Goal: Task Accomplishment & Management: Manage account settings

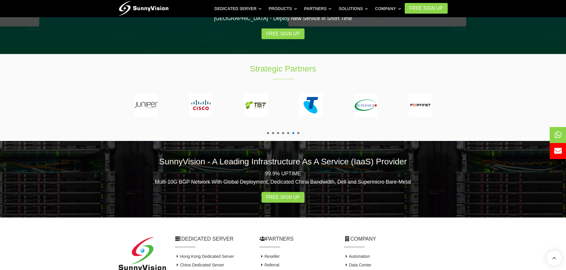
scroll to position [1119, 0]
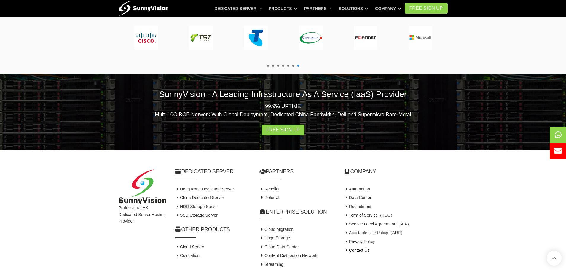
click at [361, 247] on link "Contact Us" at bounding box center [357, 249] width 26 height 5
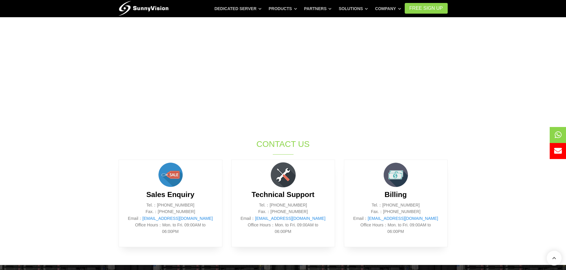
scroll to position [57, 0]
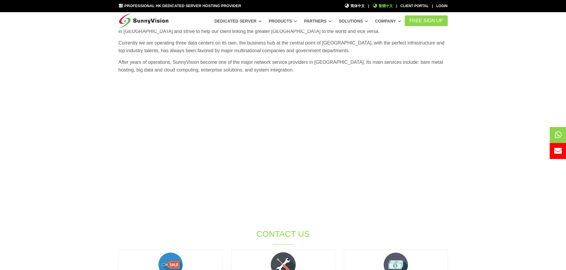
click at [393, 6] on span "繁體中文" at bounding box center [382, 6] width 20 height 6
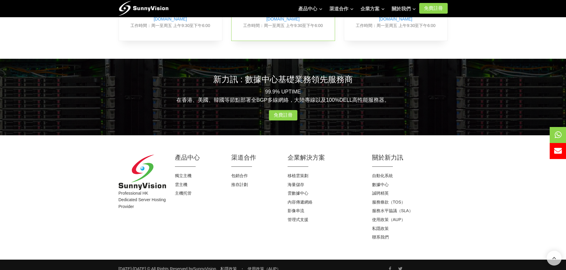
scroll to position [341, 0]
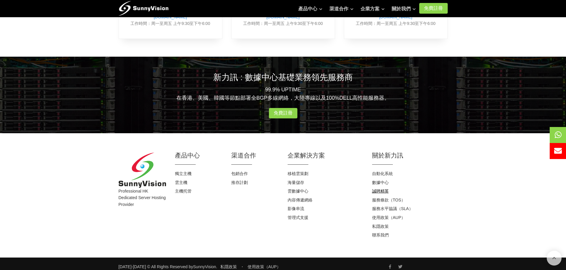
click at [382, 188] on link "誠聘精英" at bounding box center [380, 190] width 17 height 5
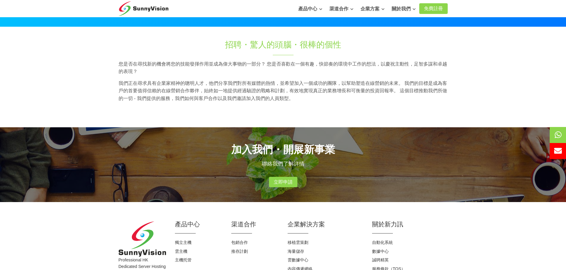
scroll to position [25, 0]
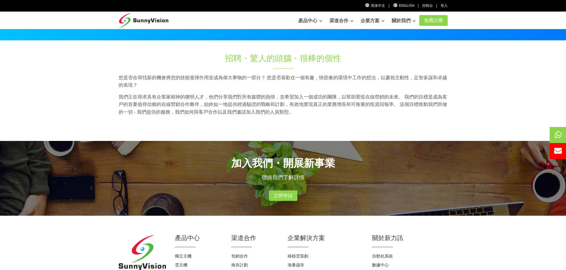
click at [287, 203] on div "加入我們・開展新事業 聯絡我們了解詳情 立即申請" at bounding box center [283, 178] width 338 height 75
click at [287, 199] on link "立即申請" at bounding box center [283, 195] width 28 height 11
click at [145, 142] on div "加入我們・開展新事業 聯絡我們了解詳情 立即申請" at bounding box center [283, 178] width 338 height 75
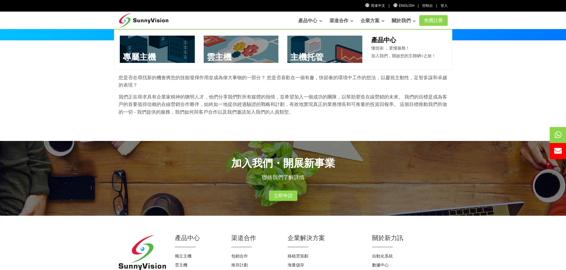
click at [137, 53] on link at bounding box center [157, 49] width 75 height 27
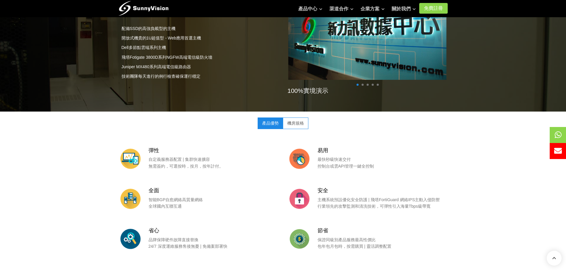
scroll to position [474, 0]
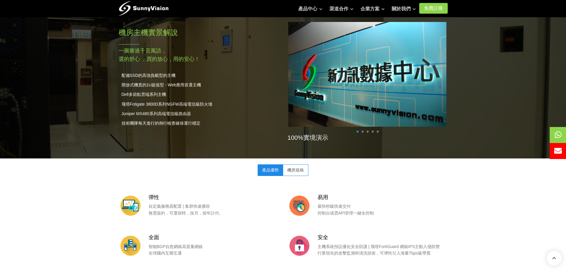
click at [296, 170] on link "機房規格" at bounding box center [295, 169] width 25 height 11
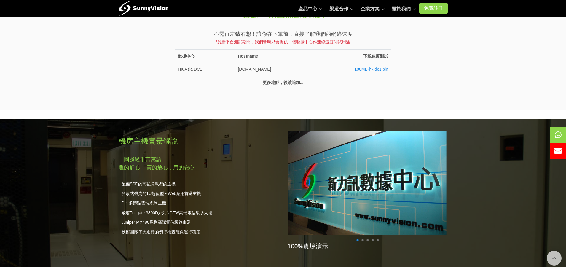
scroll to position [267, 0]
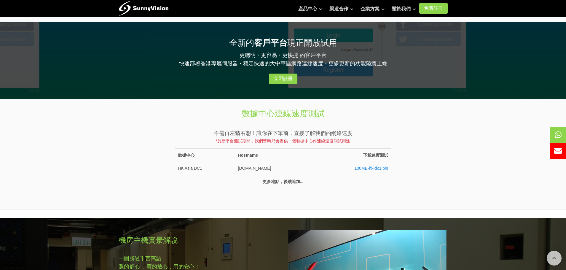
click at [370, 172] on td "100MB-hk-dc1.bin" at bounding box center [351, 168] width 79 height 13
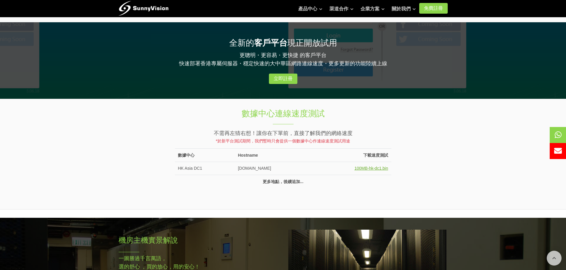
click at [368, 168] on link "100MB-hk-dc1.bin" at bounding box center [371, 168] width 34 height 5
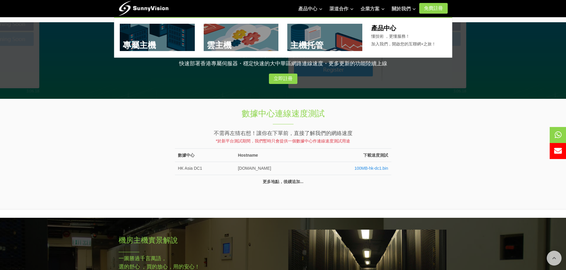
click at [232, 42] on link at bounding box center [241, 37] width 75 height 27
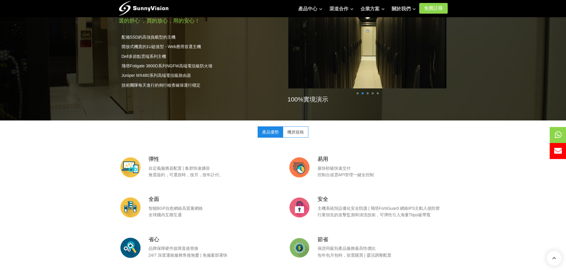
scroll to position [356, 0]
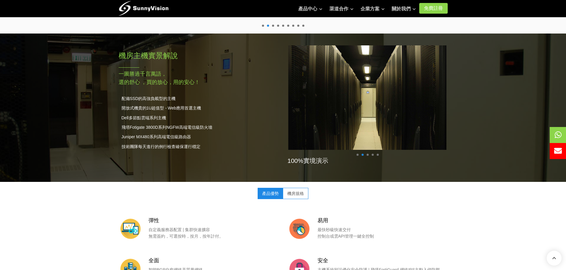
click at [294, 191] on link "機房規格" at bounding box center [295, 193] width 25 height 11
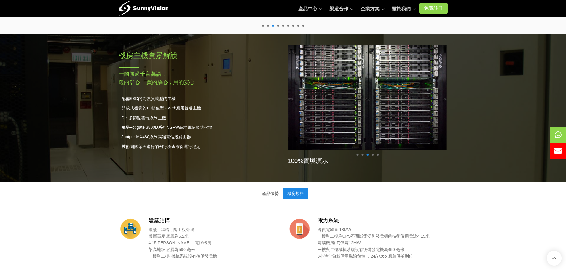
click at [370, 154] on div "100%實境演示" at bounding box center [367, 106] width 169 height 134
click at [373, 156] on span at bounding box center [372, 155] width 2 height 2
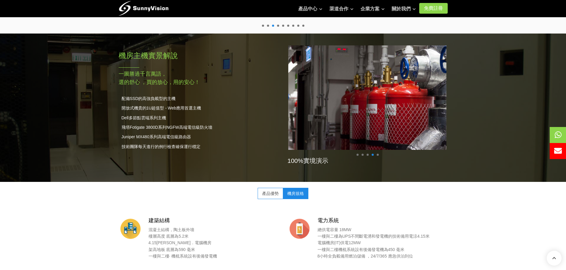
click at [379, 155] on ul at bounding box center [367, 155] width 25 height 2
click at [379, 154] on ul at bounding box center [367, 155] width 25 height 2
click at [378, 154] on span at bounding box center [377, 155] width 2 height 2
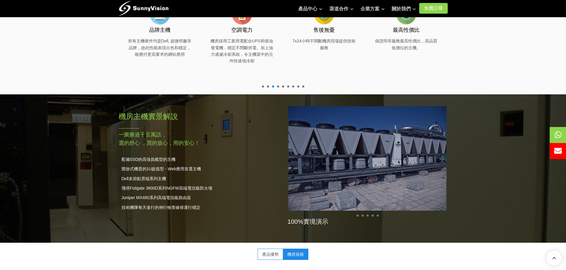
scroll to position [267, 0]
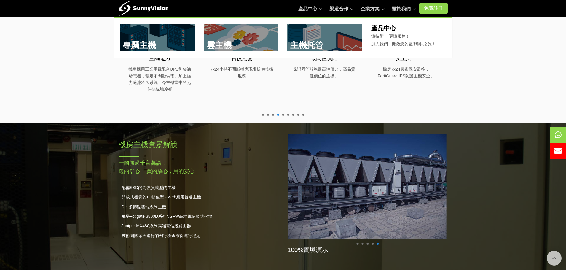
click at [298, 38] on link at bounding box center [324, 37] width 75 height 27
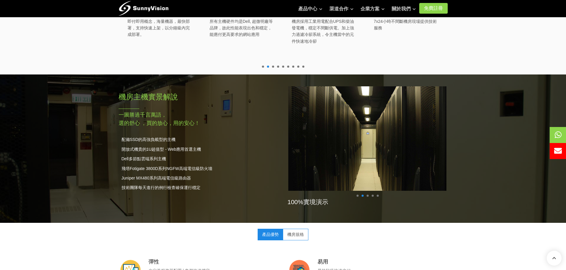
scroll to position [296, 0]
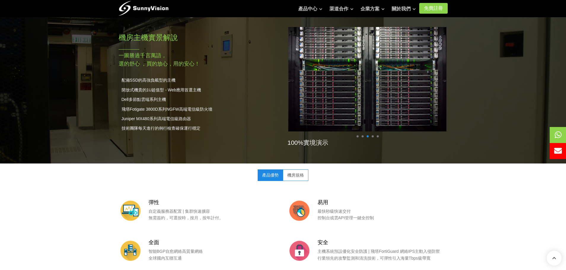
click at [295, 176] on link "機房規格" at bounding box center [295, 174] width 25 height 11
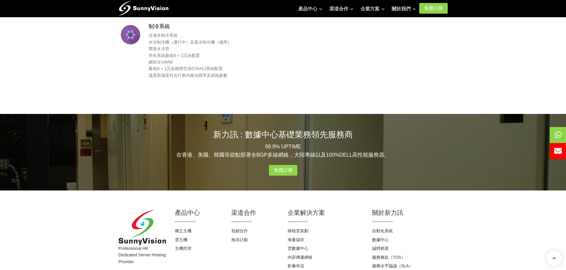
scroll to position [716, 0]
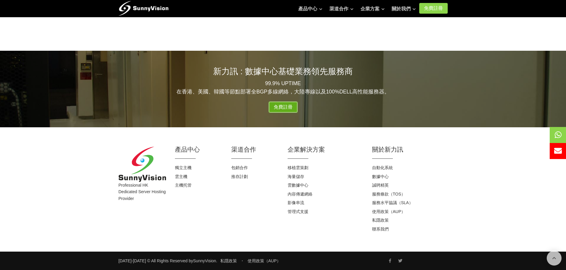
click at [282, 108] on link "免費註冊" at bounding box center [283, 107] width 28 height 11
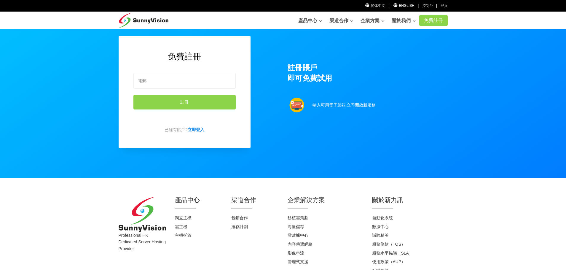
click at [265, 119] on div "免費註冊 註冊 已經有賬戶? 立即登入 註冊賬戶 即可免費試用 輸入可用電子郵箱,立即開啟新服務" at bounding box center [283, 104] width 338 height 136
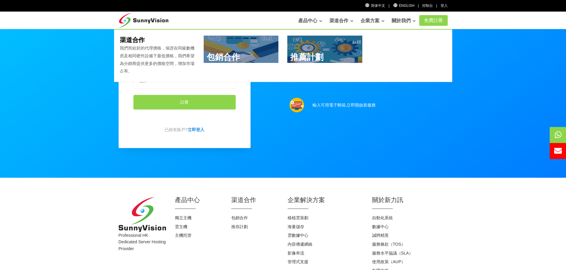
click at [245, 53] on link at bounding box center [241, 49] width 75 height 27
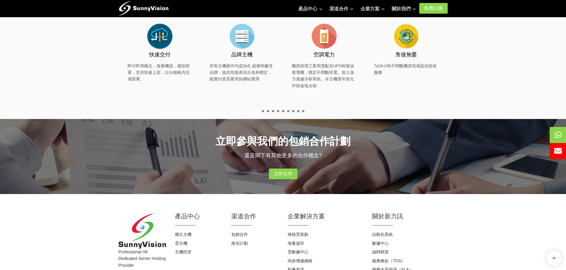
scroll to position [385, 0]
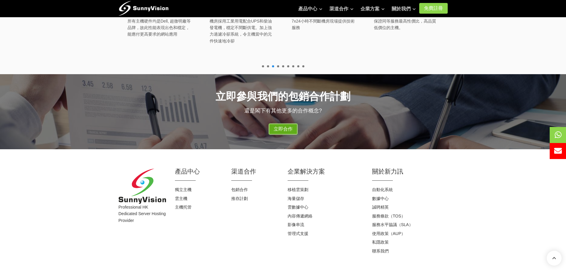
click at [285, 131] on link "立即合作" at bounding box center [283, 129] width 28 height 11
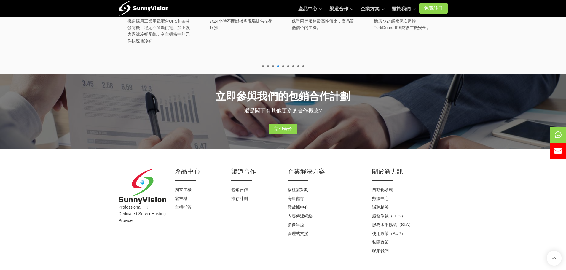
click at [240, 233] on div "渠道合作 包銷合作 推存計劃" at bounding box center [255, 211] width 56 height 88
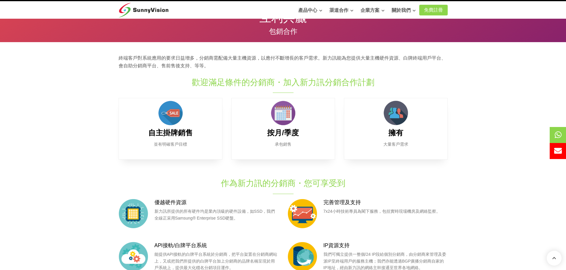
scroll to position [0, 0]
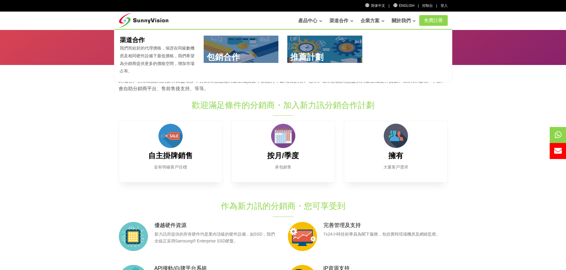
click at [325, 55] on link at bounding box center [324, 49] width 75 height 27
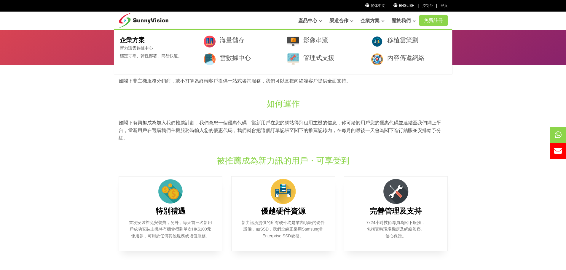
click at [229, 41] on link "海量儲存" at bounding box center [232, 39] width 25 height 7
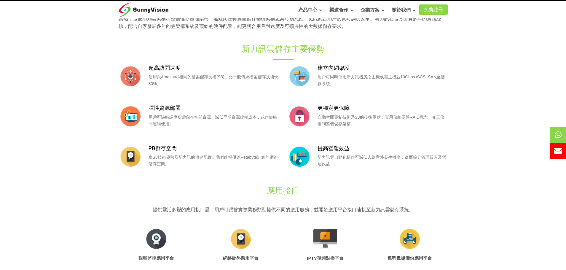
scroll to position [22, 0]
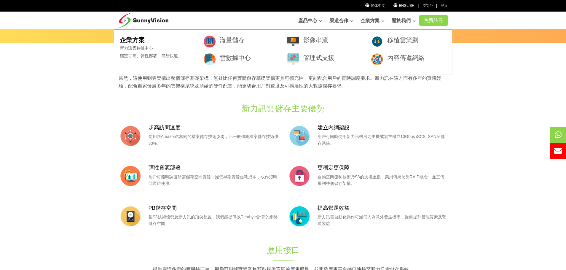
click at [317, 38] on link "影像串流" at bounding box center [315, 39] width 25 height 7
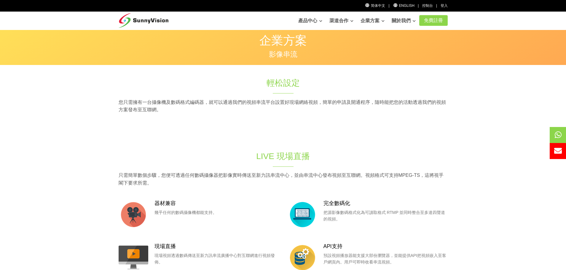
click at [227, 114] on div "您只需擁有一台攝像機及數碼格式編碼器，就可以通過我們的視頻串流平台設置好現場網絡視頻，簡單的申請及開通程序，隨時能把您的活動透過我們的視頻方案發布至互聯網。" at bounding box center [283, 107] width 338 height 19
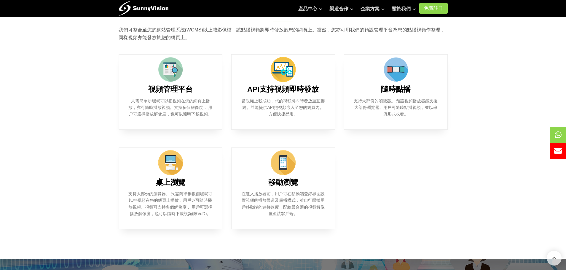
scroll to position [296, 0]
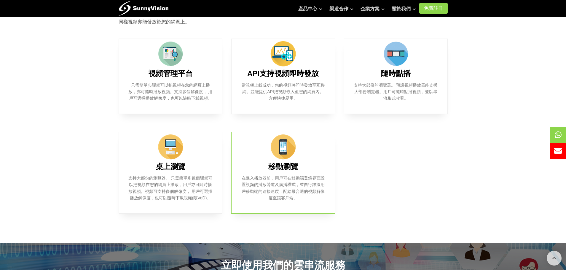
click at [295, 169] on b "移動瀏覽" at bounding box center [283, 166] width 30 height 8
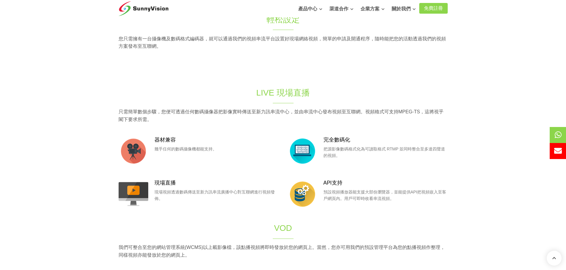
scroll to position [0, 0]
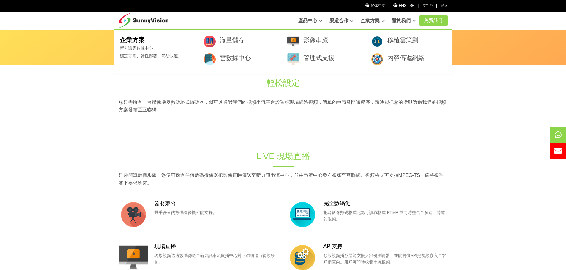
click at [385, 36] on article "移植雲策劃" at bounding box center [408, 42] width 75 height 12
click at [388, 40] on link "移植雲策劃" at bounding box center [402, 39] width 31 height 7
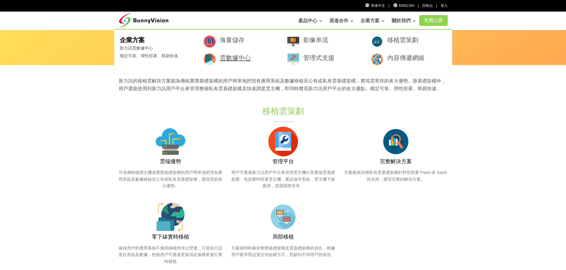
click at [228, 60] on link "雲數據中心" at bounding box center [235, 57] width 31 height 7
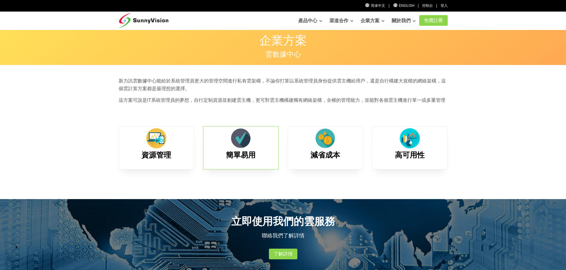
drag, startPoint x: 245, startPoint y: 134, endPoint x: 239, endPoint y: 134, distance: 5.3
click at [245, 134] on img at bounding box center [241, 138] width 24 height 24
click at [151, 148] on img at bounding box center [156, 138] width 24 height 24
drag, startPoint x: 300, startPoint y: 134, endPoint x: 344, endPoint y: 139, distance: 44.4
click at [301, 134] on div "減省成本" at bounding box center [325, 147] width 76 height 43
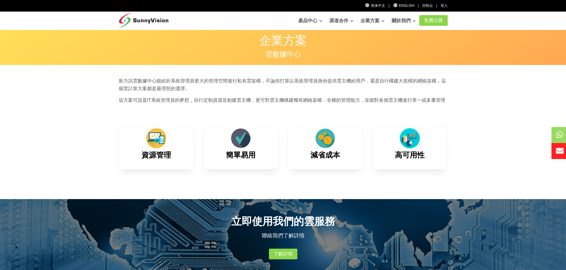
drag, startPoint x: 344, startPoint y: 139, endPoint x: 364, endPoint y: 140, distance: 19.6
click at [346, 140] on div "減省成本" at bounding box center [325, 147] width 76 height 43
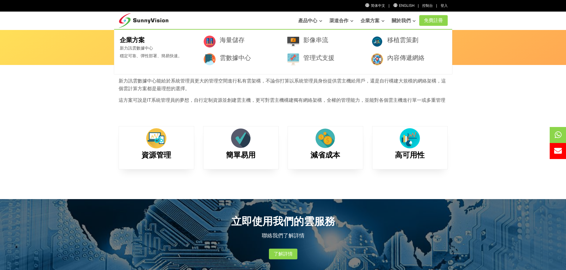
click at [336, 59] on h3 "管理式支援" at bounding box center [332, 57] width 59 height 9
click at [324, 59] on link "管理式支援" at bounding box center [318, 57] width 31 height 7
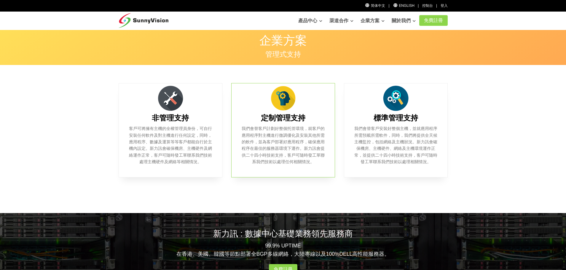
click at [287, 115] on b "定制管理支持" at bounding box center [283, 118] width 44 height 8
click at [236, 125] on div "定制管理支持 我們會替客戶計劃好整個托管環境，就客戶的應用程序對主機進行微調優化及安裝其他所需的軟件，並為客戶部署好應用程序，確保應用程序在最佳的服務器環境下…" at bounding box center [283, 130] width 104 height 94
click at [412, 108] on div "標準管理支持 我們會替客戶安裝好整個主機，並就應用程序所需預載所需軟件，同時，我們將提供全天候主機監控，包括網絡及主機狀況。新力訊會確保機房、主機硬件、網絡及…" at bounding box center [396, 130] width 104 height 94
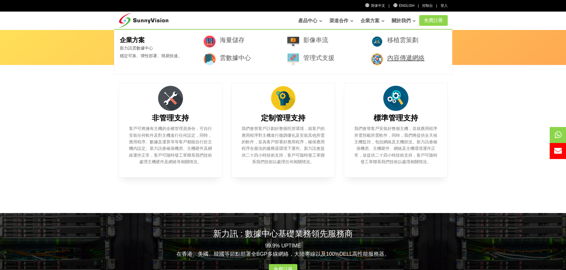
click at [398, 58] on link "內容傳遞網絡" at bounding box center [405, 57] width 37 height 7
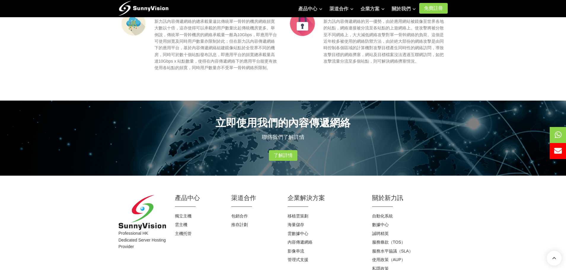
scroll to position [296, 0]
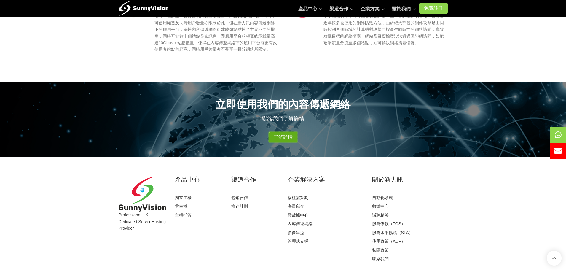
click at [286, 138] on link "了解詳情" at bounding box center [283, 137] width 28 height 11
drag, startPoint x: 258, startPoint y: 209, endPoint x: 274, endPoint y: 169, distance: 42.9
click at [258, 209] on h4 "推存計劃" at bounding box center [254, 206] width 47 height 6
click at [557, 132] on icon at bounding box center [555, 135] width 7 height 8
click at [562, 149] on span at bounding box center [565, 151] width 37 height 16
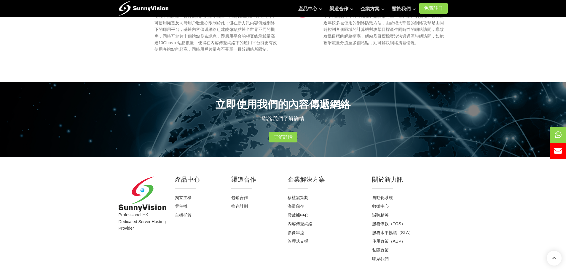
click at [264, 194] on li "包銷合作" at bounding box center [254, 197] width 47 height 9
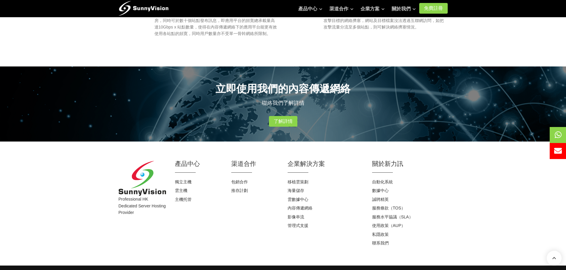
scroll to position [327, 0]
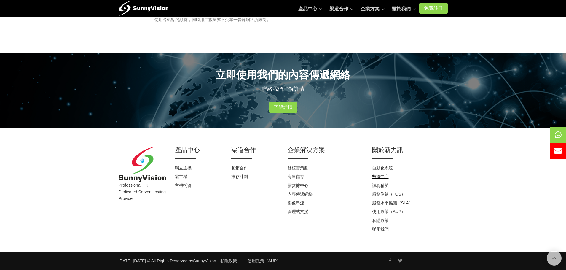
click at [380, 175] on link "數據中心" at bounding box center [380, 176] width 17 height 5
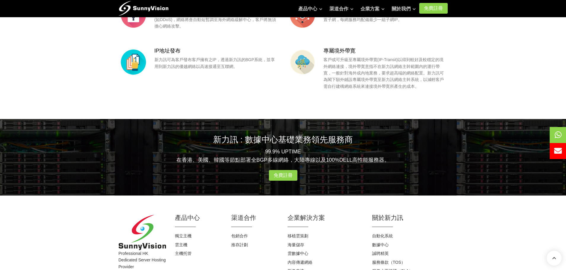
scroll to position [603, 0]
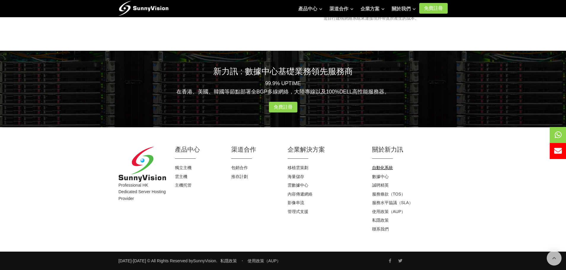
click at [382, 170] on h4 "自動化系統" at bounding box center [410, 168] width 76 height 6
click at [379, 167] on link "自動化系統" at bounding box center [382, 167] width 21 height 5
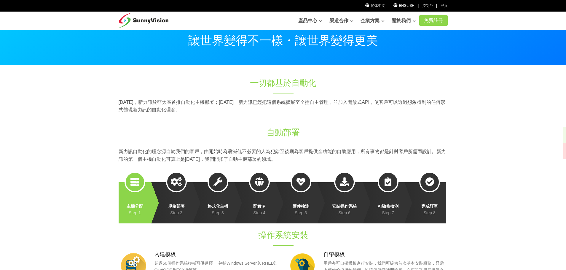
click at [175, 187] on span at bounding box center [176, 181] width 21 height 21
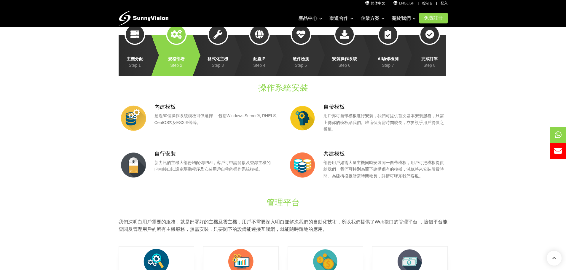
scroll to position [148, 0]
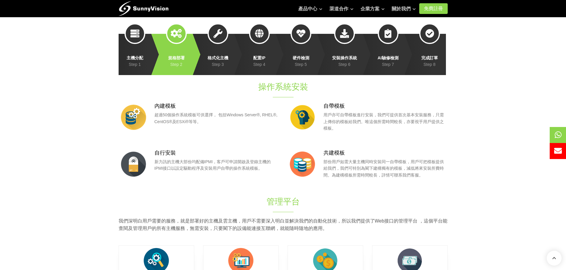
click at [215, 71] on link "格式化主機 Step 3" at bounding box center [213, 54] width 41 height 41
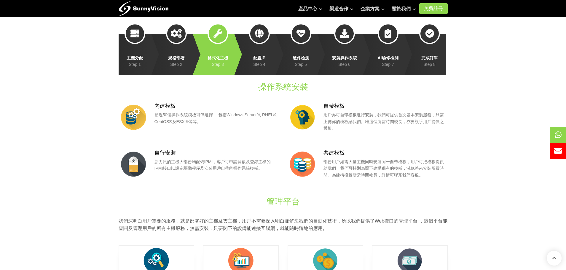
click at [255, 61] on link "配置IP Step 4" at bounding box center [254, 54] width 41 height 41
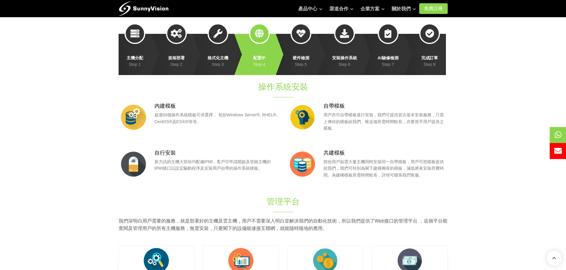
click at [288, 59] on link "硬件檢測 Step 5" at bounding box center [296, 54] width 41 height 41
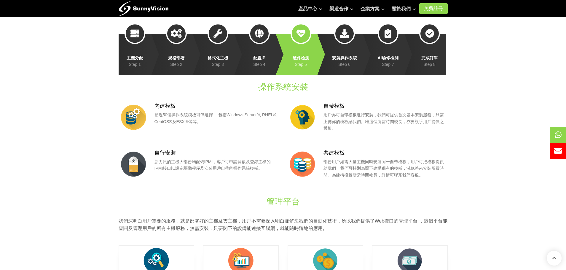
click at [344, 62] on link "安裝操作系統 Step 6" at bounding box center [340, 54] width 46 height 41
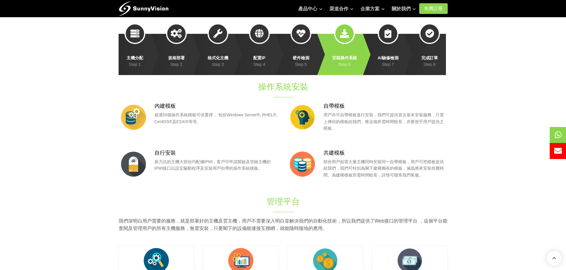
click at [363, 67] on link "安裝操作系統 Step 6" at bounding box center [340, 54] width 46 height 41
click at [436, 65] on link "完成訂單 Step 8" at bounding box center [424, 54] width 41 height 41
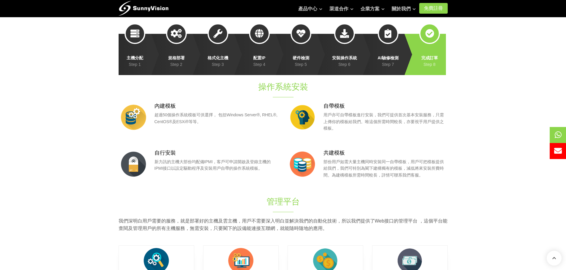
click at [204, 113] on p "超過50個操作系統模板可供選擇， 包括Windows Server®, RHEL®, CentOS®及ESXi®等等。" at bounding box center [216, 117] width 124 height 13
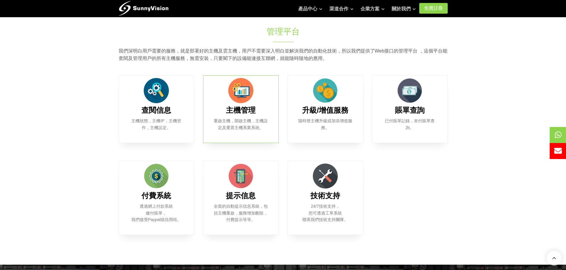
scroll to position [326, 0]
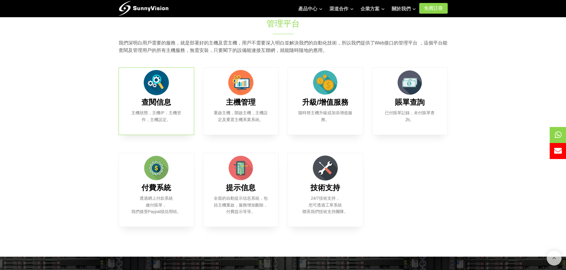
click at [188, 108] on div "查閱信息 主機狀態，主機IP，主機登作，主機設定。" at bounding box center [157, 101] width 76 height 68
click at [208, 109] on div "主機管理 重啟主機，開啟主機，主機設定及重置主機系業系統。" at bounding box center [241, 101] width 76 height 68
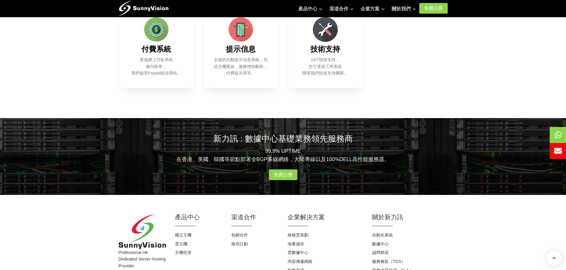
scroll to position [474, 0]
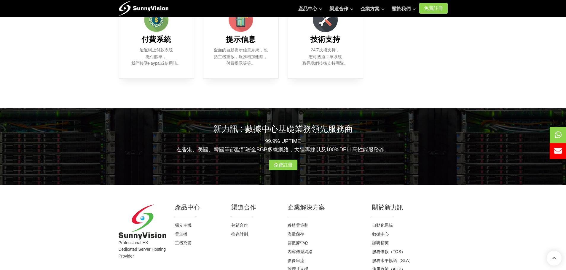
click at [280, 160] on div "新力訊 : 數據中心基礎業務領先服務商 99.9% UPTIME 在香港、美國、韓國等節點部署全BGP多線網絡，大陸專線以及100%DELL高性能服務器。 免…" at bounding box center [283, 146] width 338 height 76
click at [281, 166] on link "免費註冊" at bounding box center [283, 164] width 28 height 11
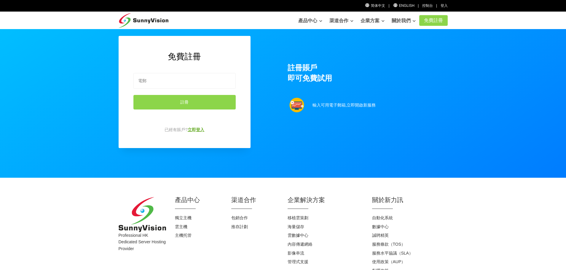
click at [192, 127] on link "立即登入" at bounding box center [196, 129] width 17 height 5
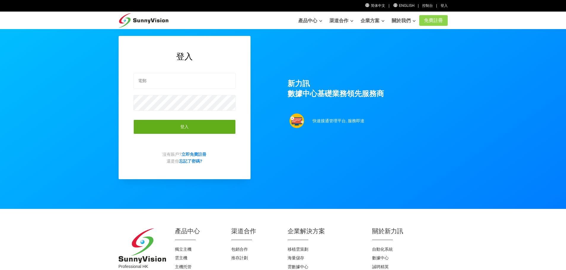
click at [188, 129] on button "登入" at bounding box center [184, 126] width 102 height 15
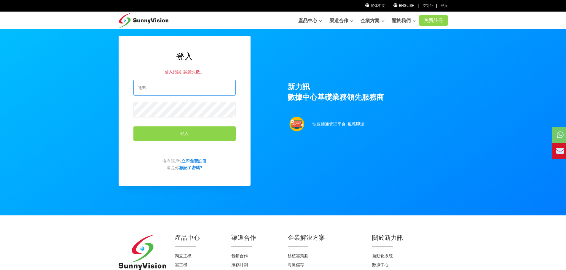
click at [178, 87] on input "email" at bounding box center [184, 88] width 102 height 16
click at [140, 119] on form "登入" at bounding box center [184, 116] width 102 height 82
click at [254, 111] on div "登入 登入錯誤, 認證失敗。 登入 沒有賬戶? 立即免費註冊 還是你 忘記了密碼?" at bounding box center [184, 111] width 141 height 150
click at [261, 110] on div "登入 登入錯誤, 認證失敗。 登入 沒有賬戶? 立即免費註冊 還是你 忘記了密碼? 新力訊 數據中心基礎業務領先服務商 快速接通管理平台, 服務即達" at bounding box center [283, 122] width 338 height 173
click at [275, 106] on div "登入 登入錯誤, 認證失敗。 登入 沒有賬戶? 立即免費註冊 還是你 忘記了密碼? 新力訊 數據中心基礎業務領先服務商 快速接通管理平台, 服務即達" at bounding box center [283, 122] width 338 height 173
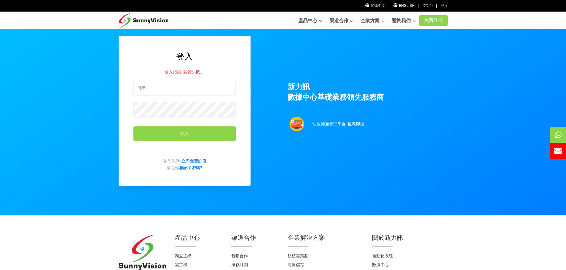
click at [134, 16] on img at bounding box center [144, 19] width 50 height 15
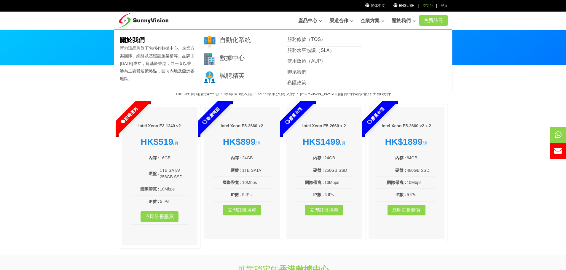
click at [425, 7] on li "控制台" at bounding box center [427, 6] width 11 height 6
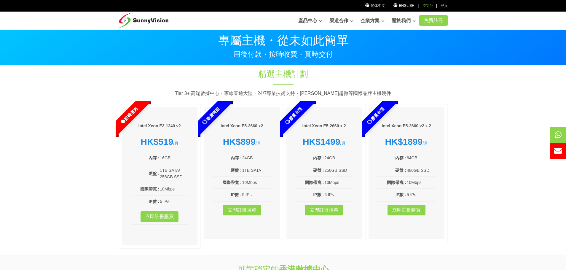
click at [425, 7] on link "控制台" at bounding box center [427, 6] width 11 height 4
click at [107, 74] on section "精選主機計劃 Tier 3+ 高端數據中心・專線直通大陸・24/7專業技術支持・[PERSON_NAME]超微等國際品牌主機硬件 限時優惠 Intel Xeo…" at bounding box center [283, 159] width 566 height 189
click at [106, 73] on section "精選主機計劃 Tier 3+ 高端數據中心・專線直通大陸・24/7專業技術支持・[PERSON_NAME]超微等國際品牌主機硬件 限時優惠 Intel Xeo…" at bounding box center [283, 159] width 566 height 189
click at [135, 70] on div "精選主機計劃 Tier 3+ 高端數據中心・專線直通大陸・24/7專業技術支持・[PERSON_NAME]超微等國際品牌主機硬件 限時優惠 Intel Xeo…" at bounding box center [283, 159] width 338 height 183
